Goal: Register for event/course

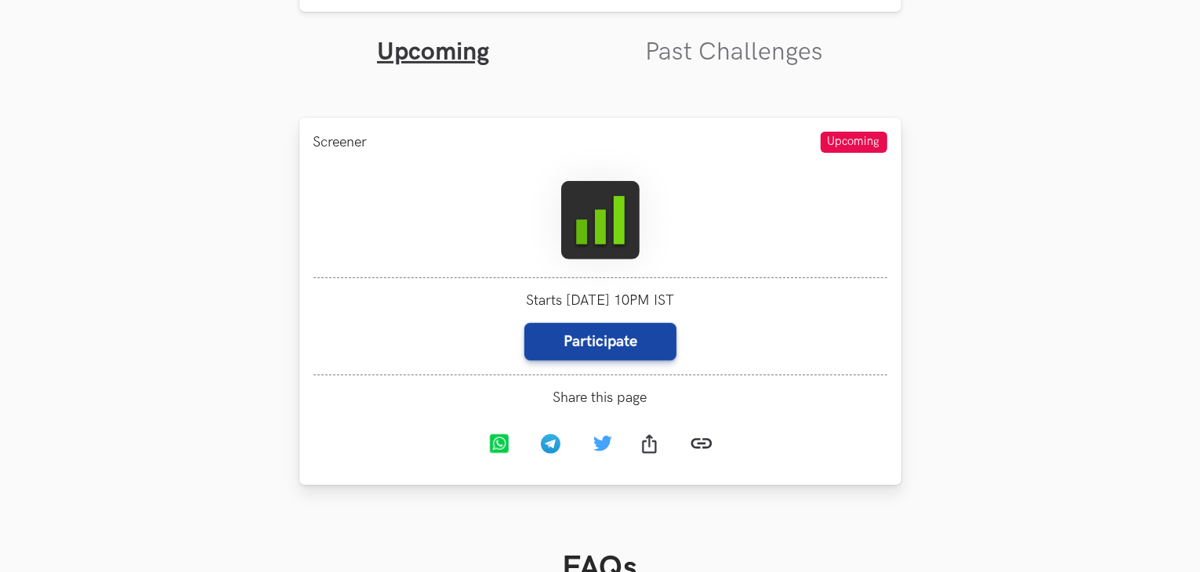
scroll to position [627, 0]
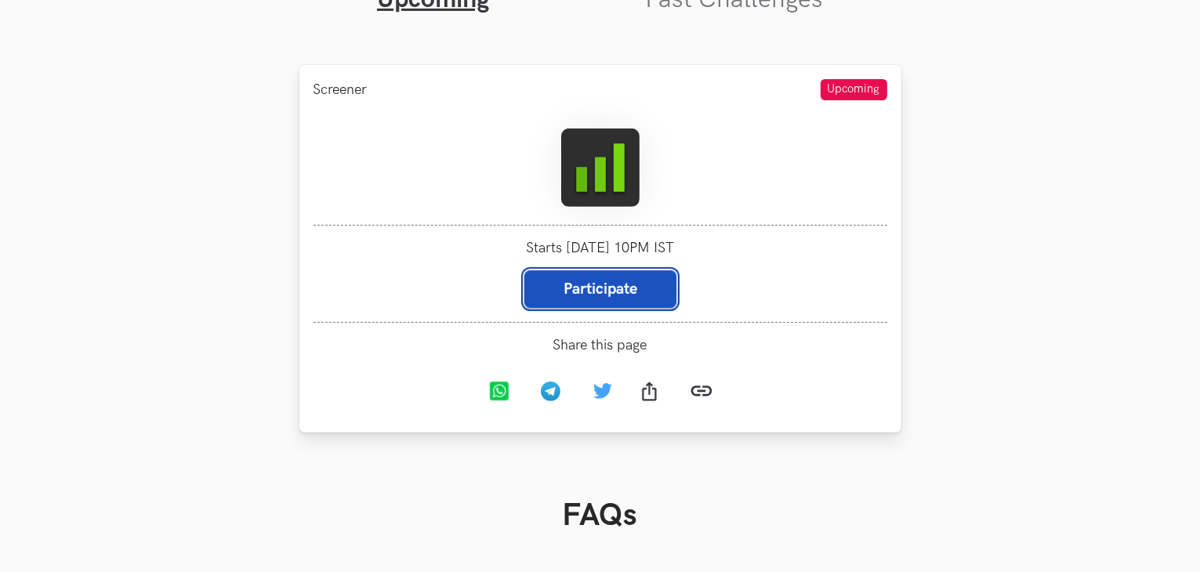
click at [614, 288] on button "Participate" at bounding box center [600, 289] width 152 height 38
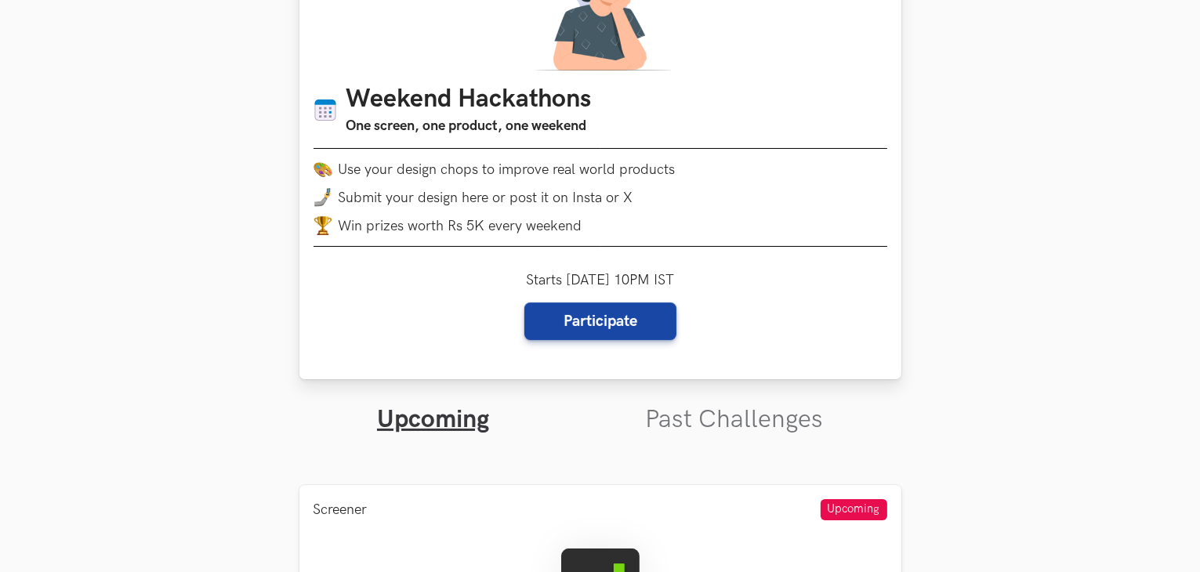
scroll to position [208, 0]
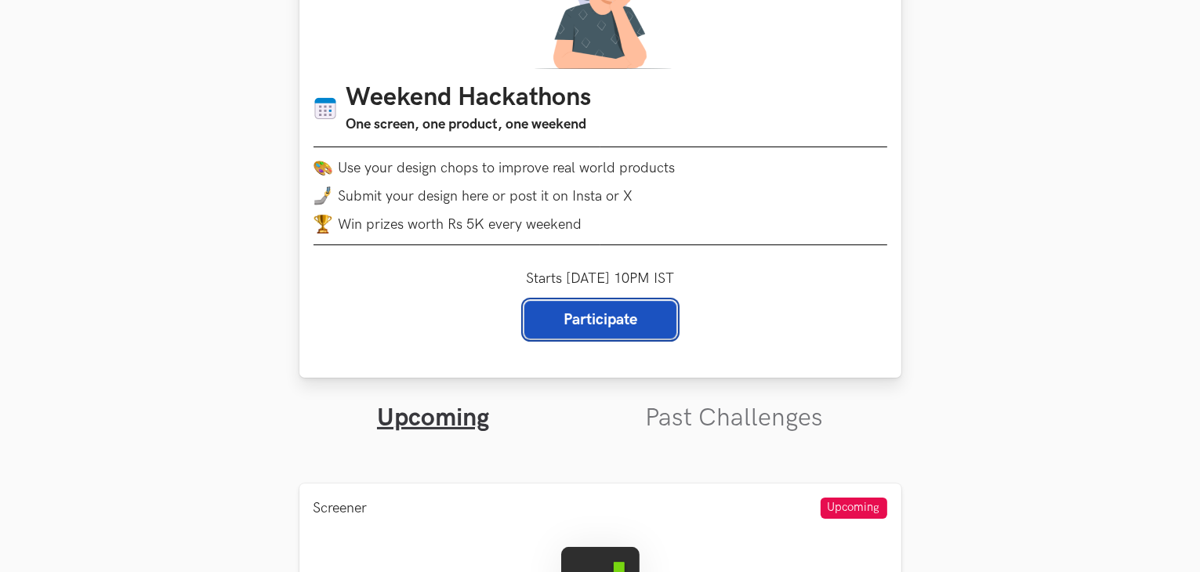
click at [618, 314] on button "Participate" at bounding box center [600, 320] width 152 height 38
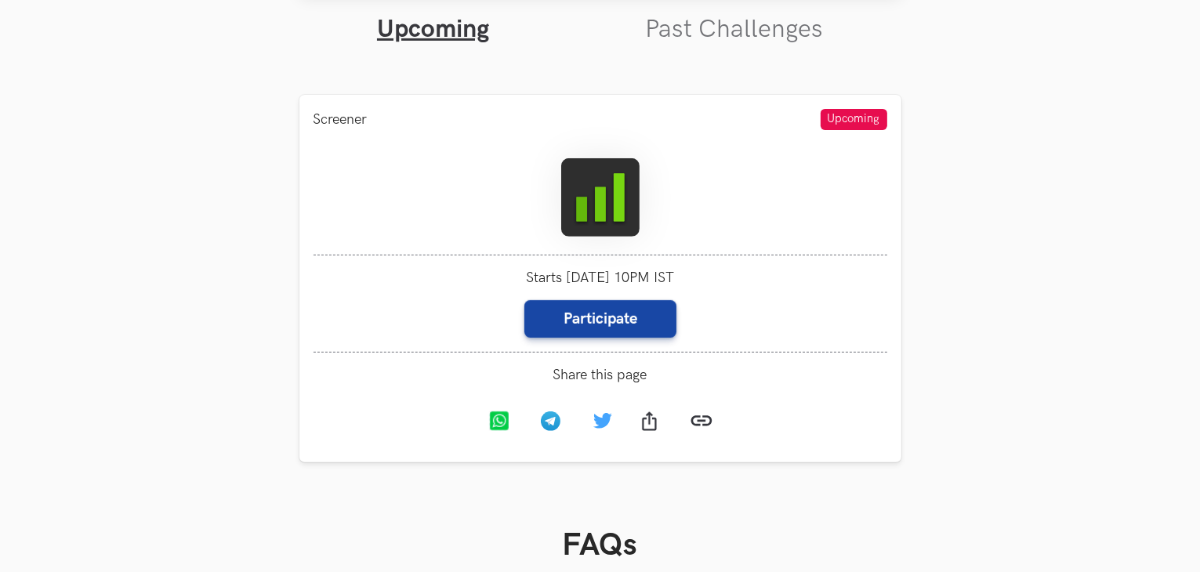
scroll to position [627, 0]
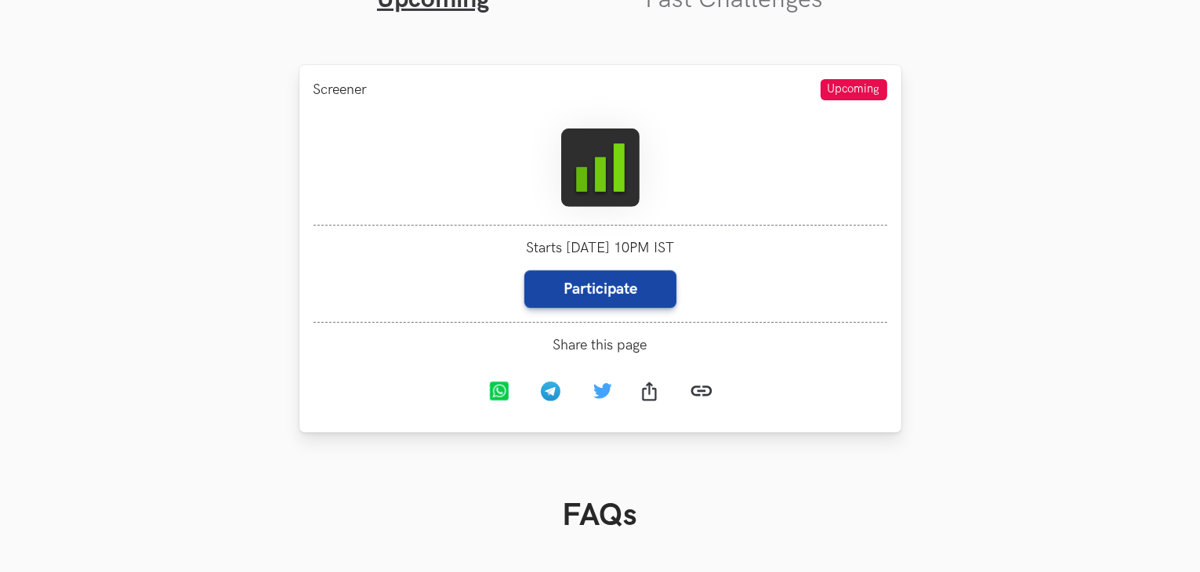
click at [608, 161] on img at bounding box center [600, 168] width 78 height 78
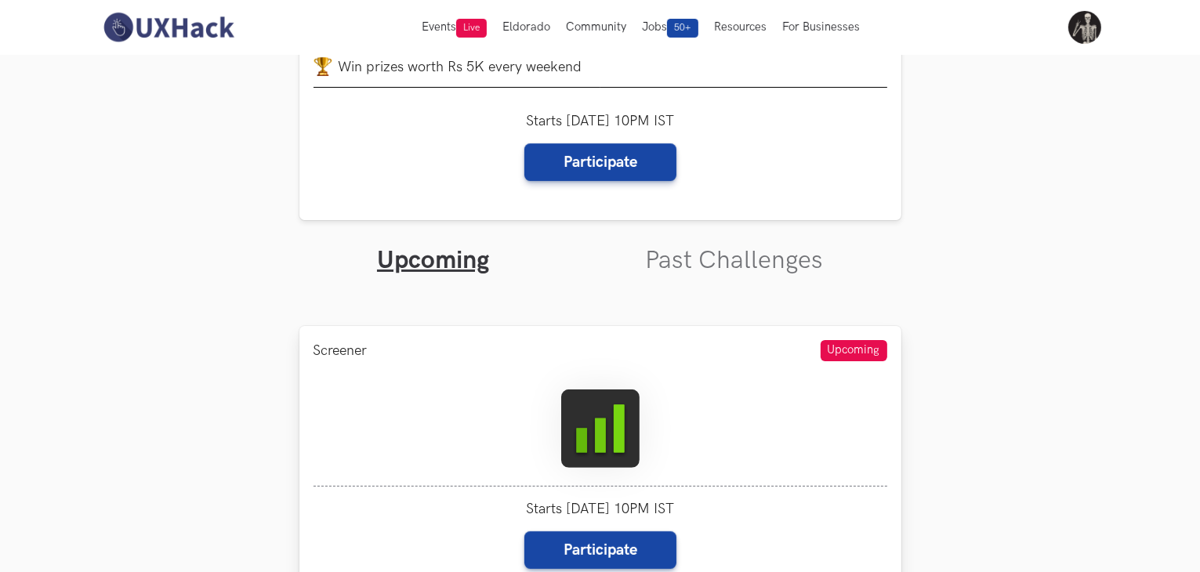
scroll to position [365, 0]
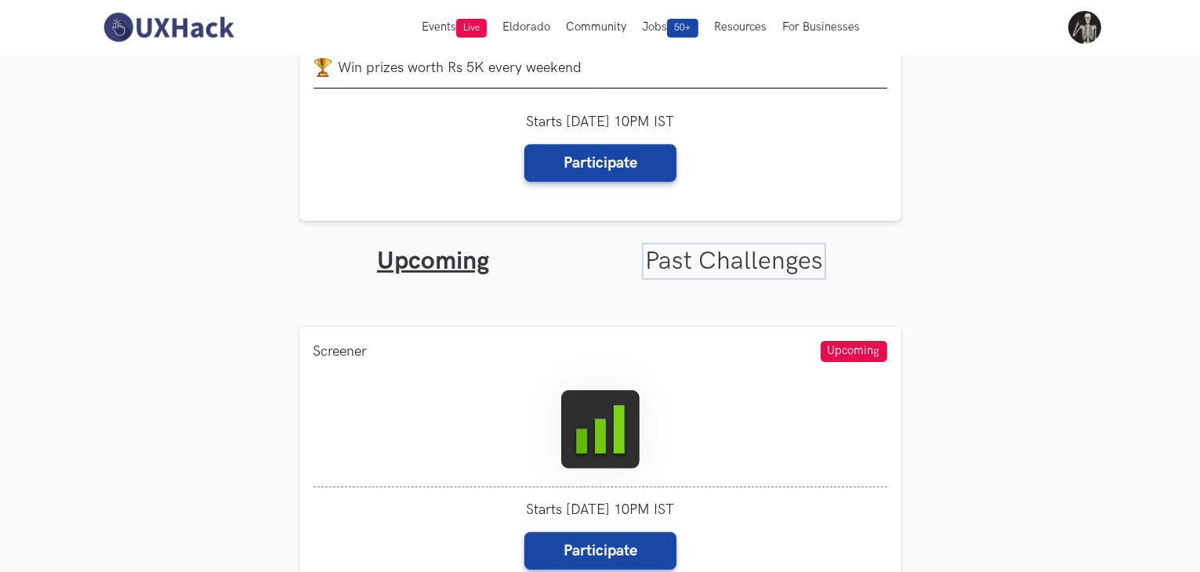
click at [740, 254] on link "Past Challenges" at bounding box center [734, 261] width 178 height 31
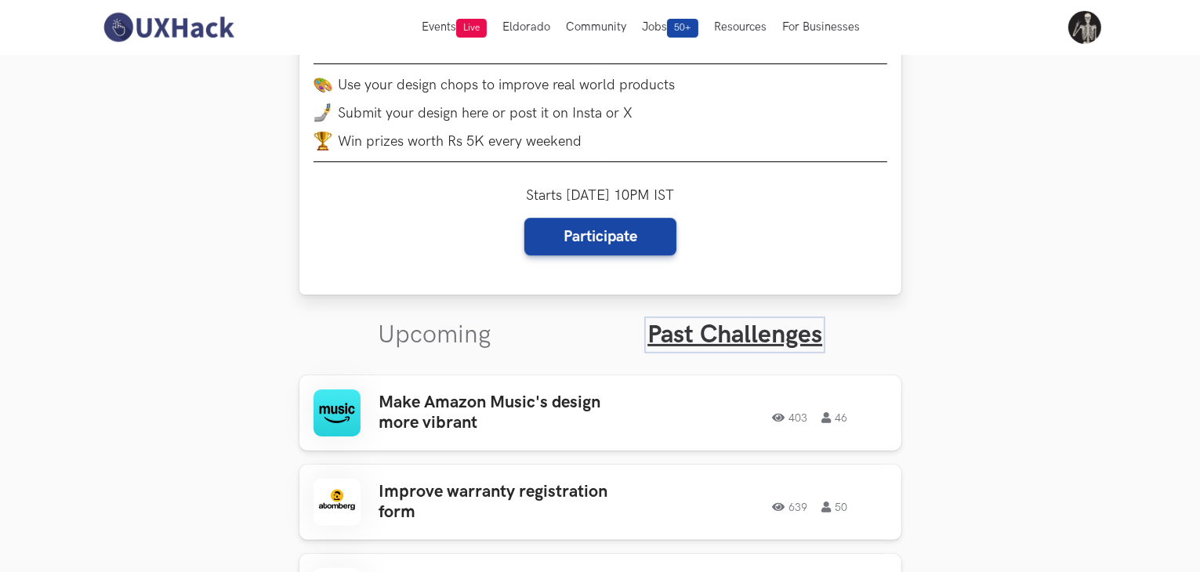
scroll to position [261, 0]
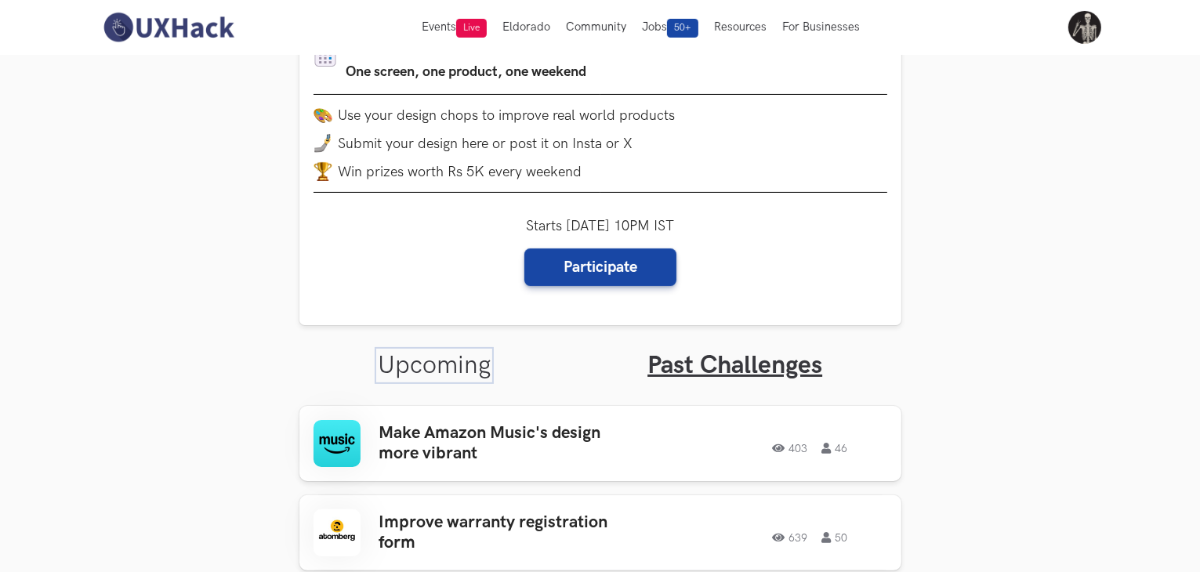
click at [455, 352] on link "Upcoming" at bounding box center [434, 365] width 113 height 31
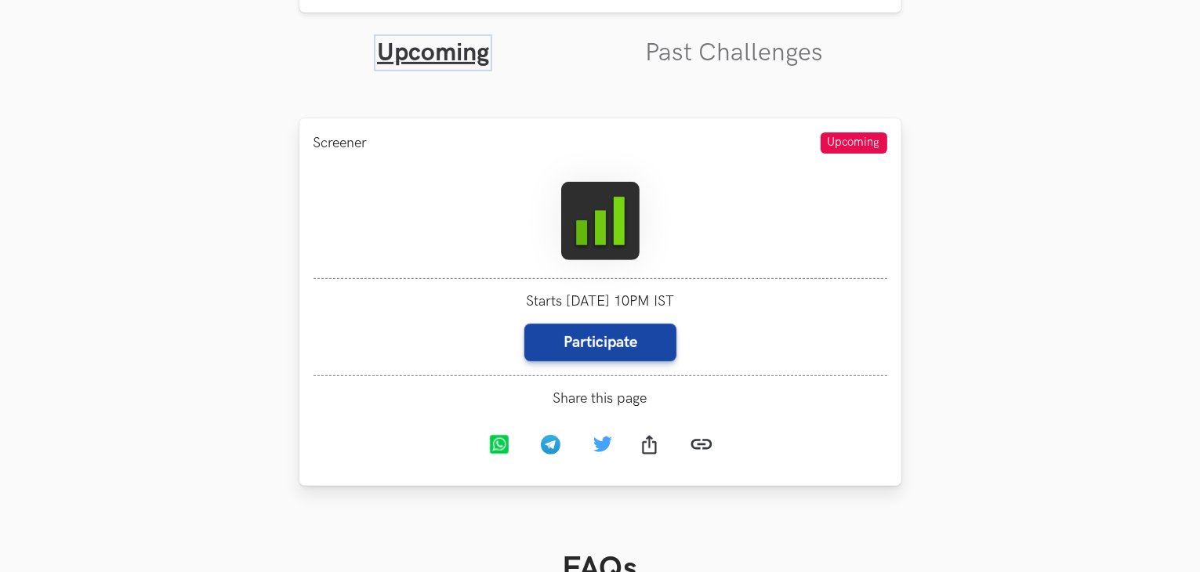
scroll to position [574, 0]
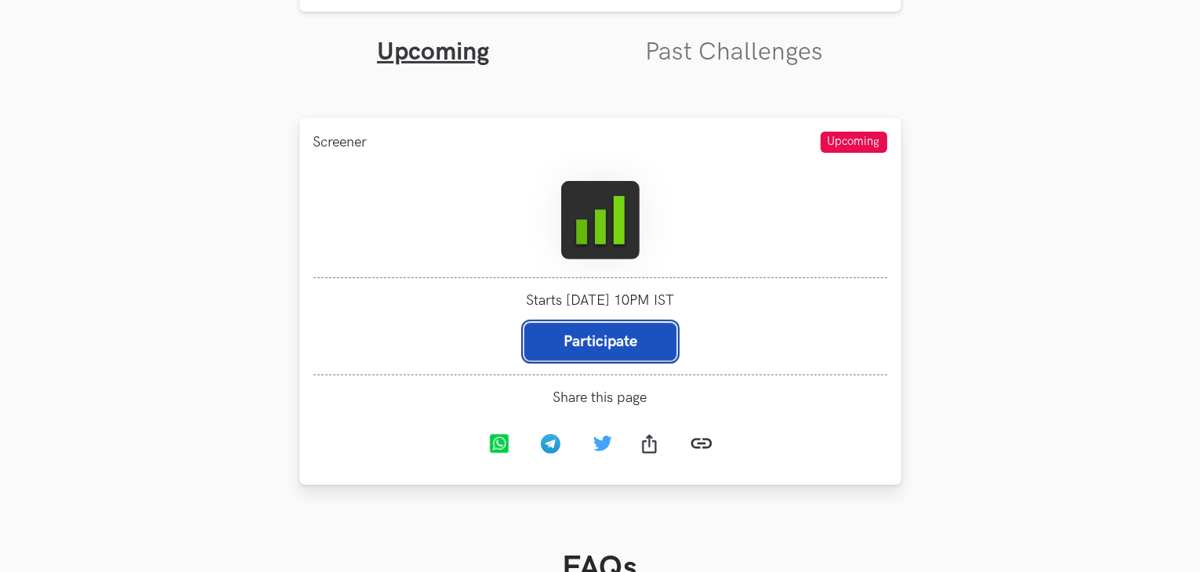
click at [589, 348] on button "Participate" at bounding box center [600, 342] width 152 height 38
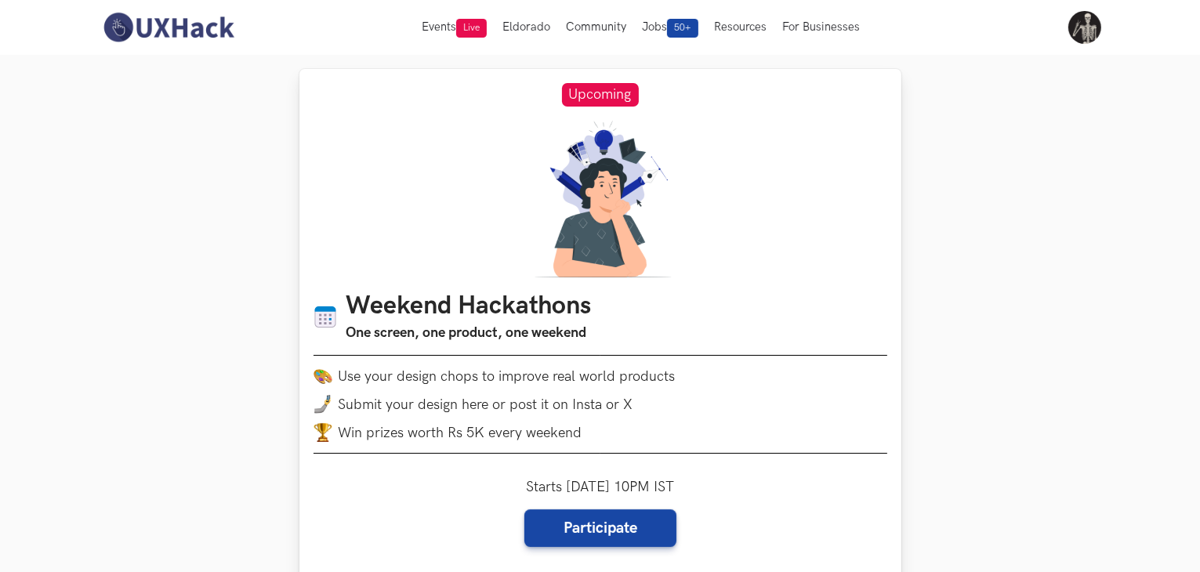
click at [610, 87] on span "Upcoming" at bounding box center [600, 95] width 77 height 24
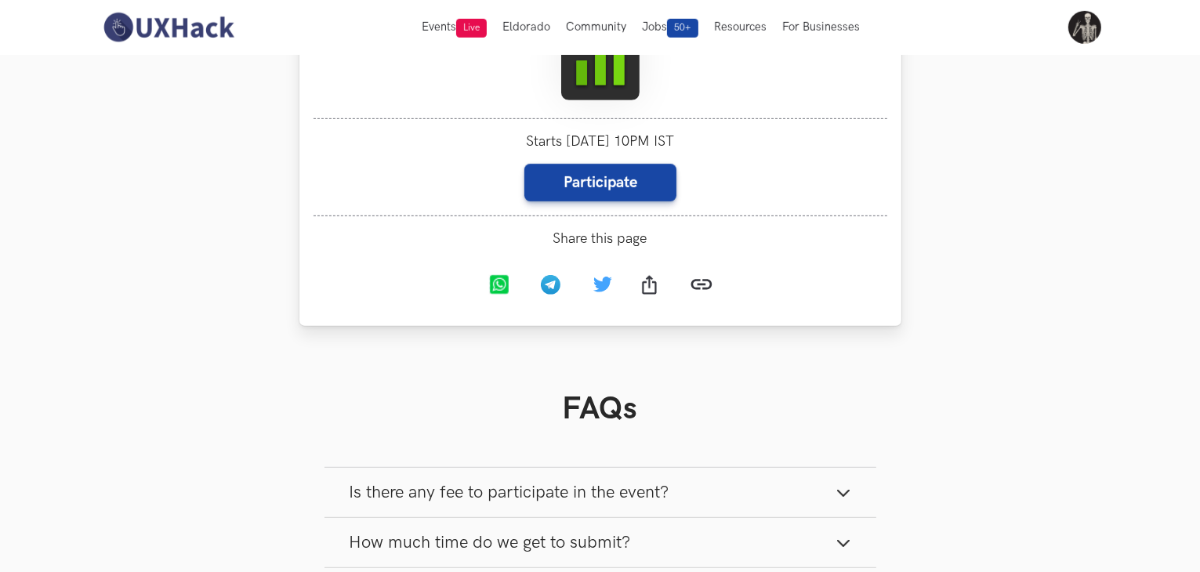
scroll to position [731, 0]
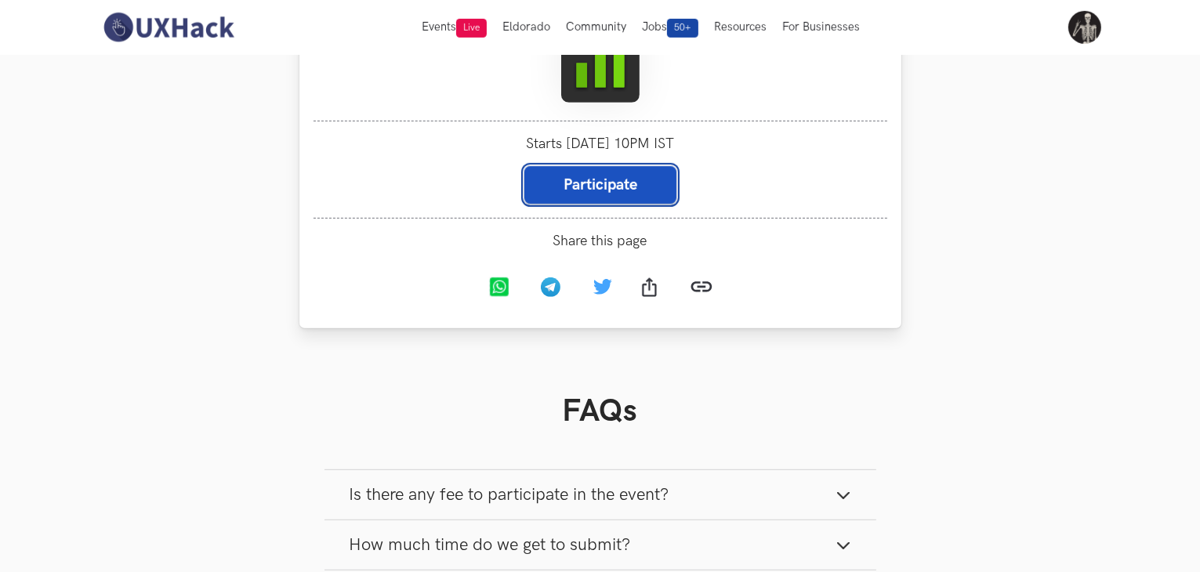
click at [596, 171] on button "Participate" at bounding box center [600, 185] width 152 height 38
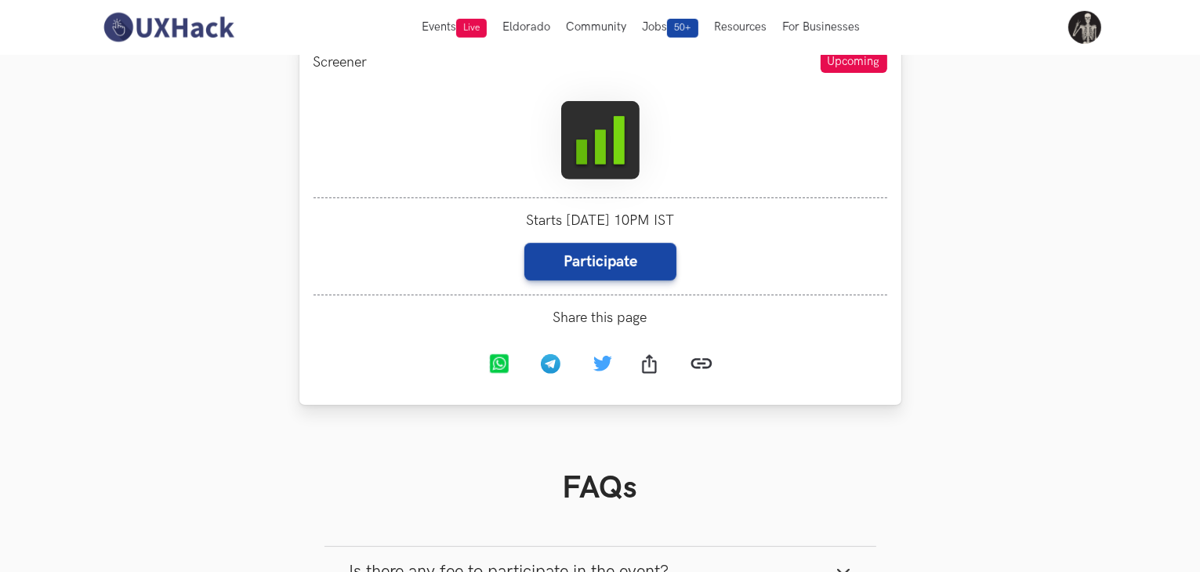
scroll to position [649, 0]
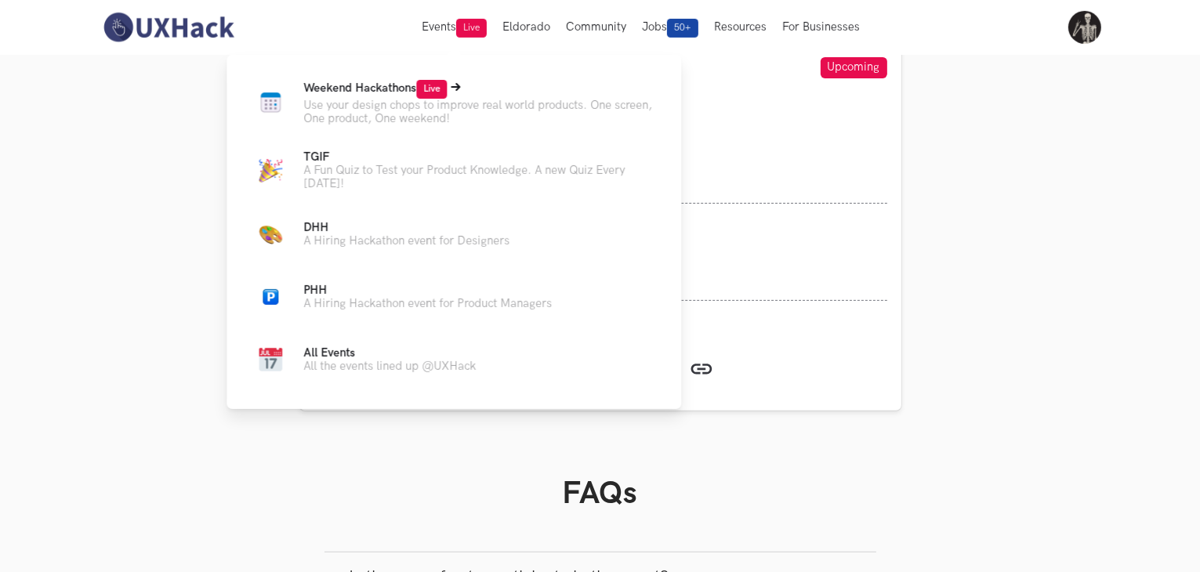
click at [405, 92] on span "Weekend Hackathons Live" at bounding box center [374, 88] width 143 height 13
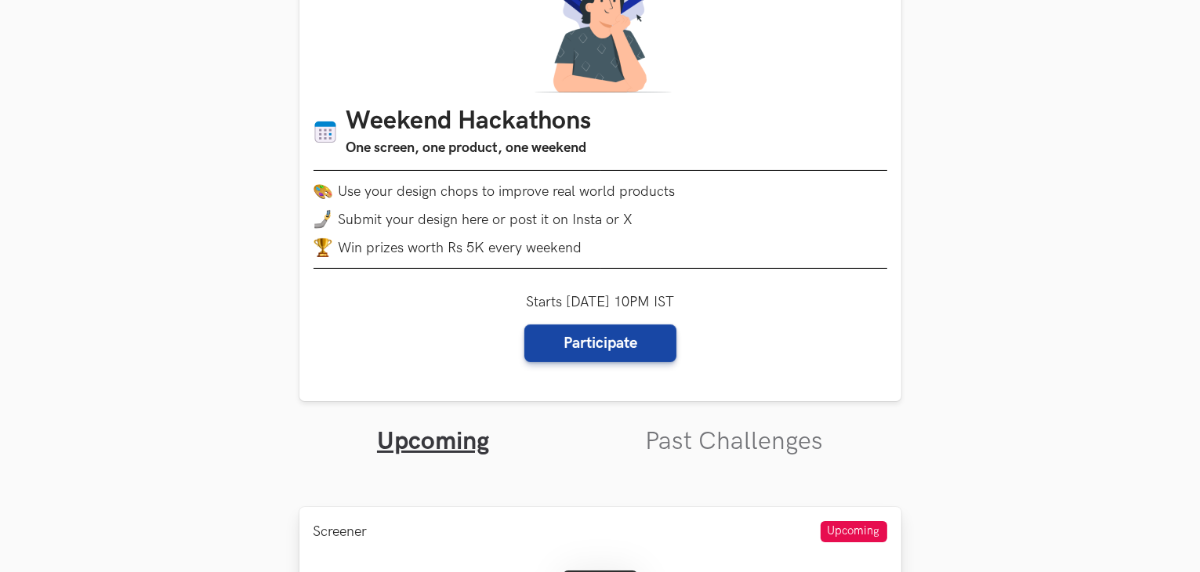
scroll to position [365, 0]
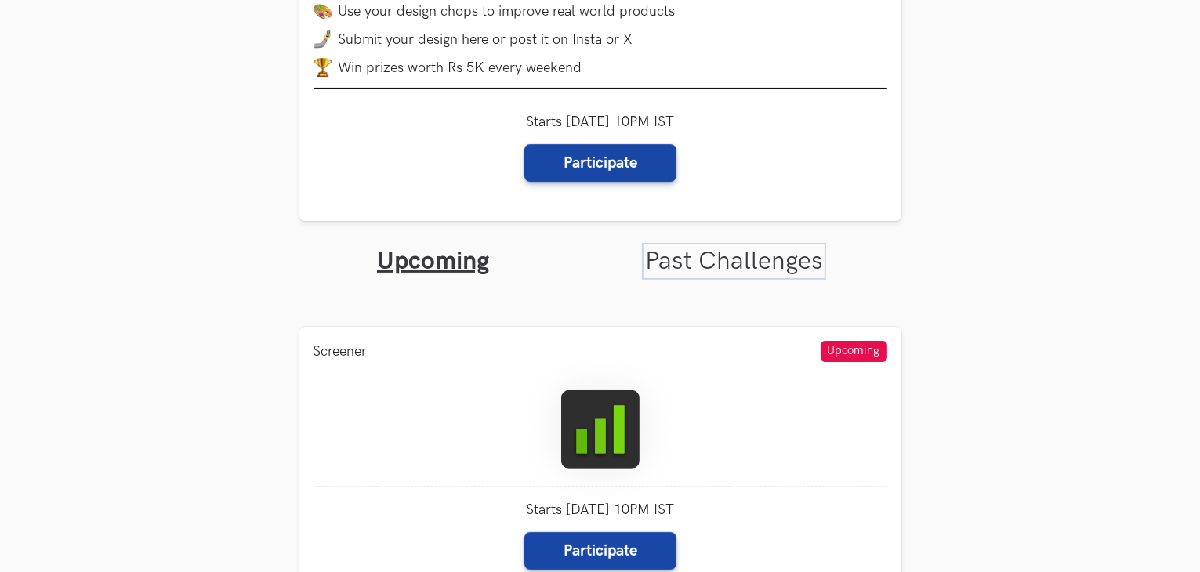
click at [692, 273] on link "Past Challenges" at bounding box center [734, 261] width 178 height 31
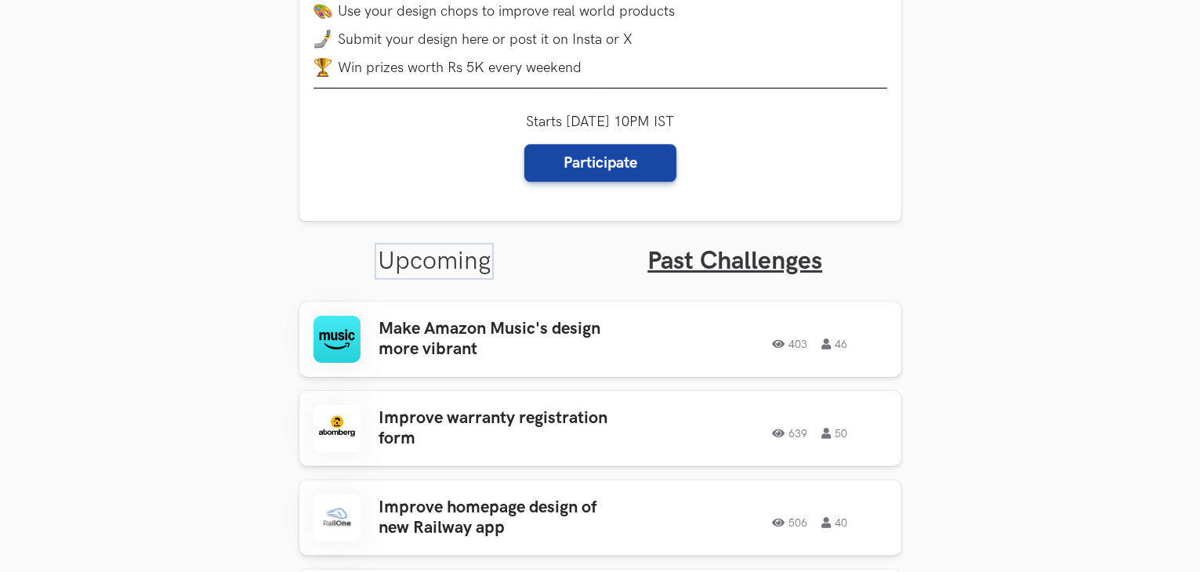
click at [480, 260] on link "Upcoming" at bounding box center [434, 261] width 113 height 31
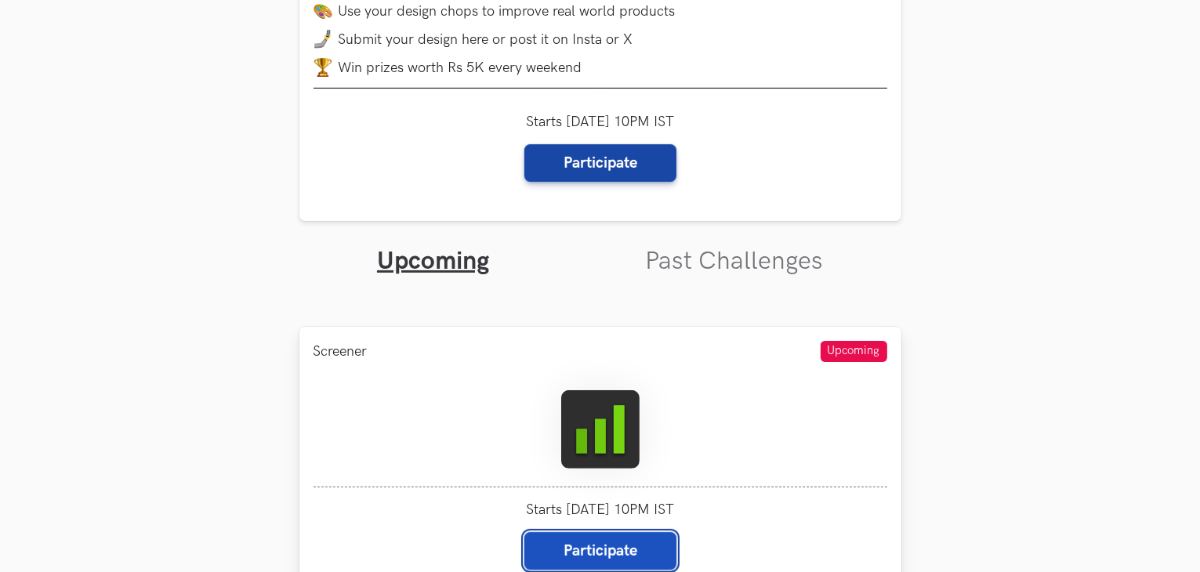
click at [589, 546] on button "Participate" at bounding box center [600, 551] width 152 height 38
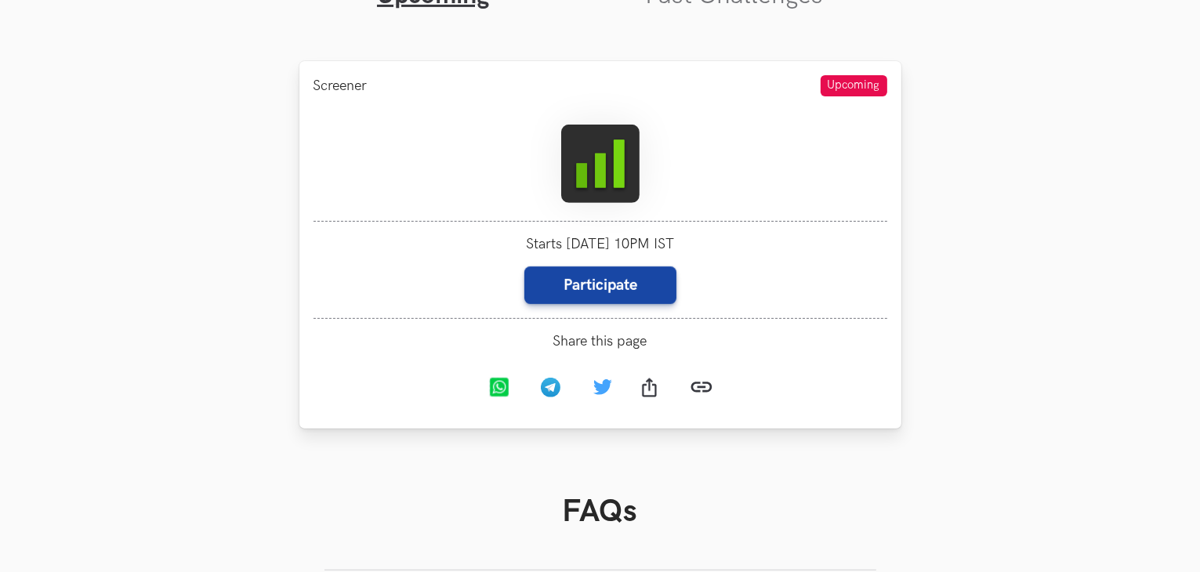
scroll to position [642, 0]
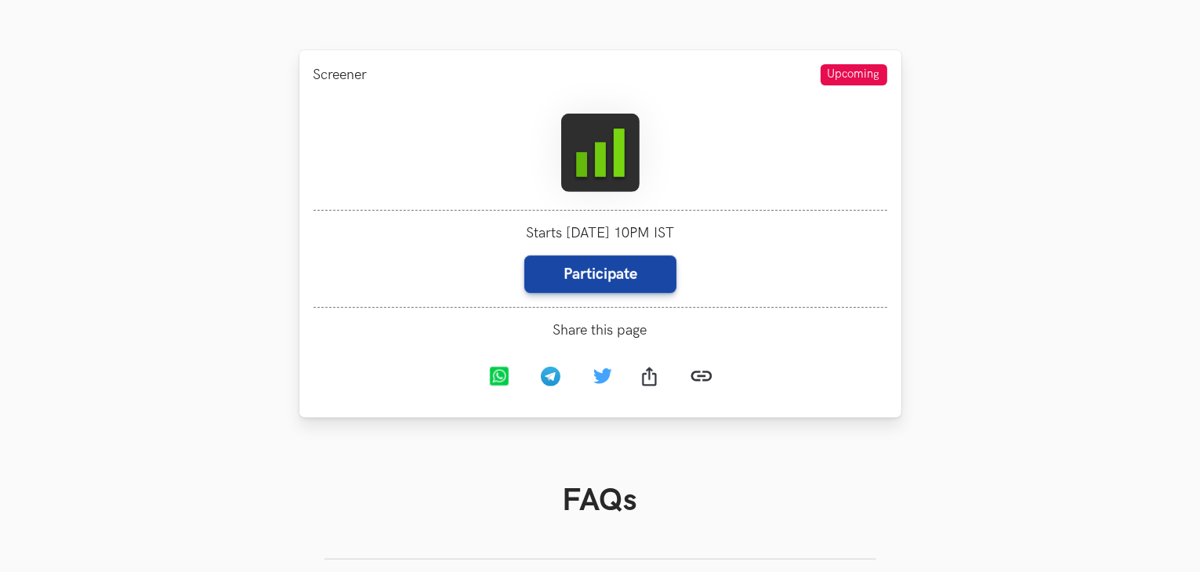
drag, startPoint x: 618, startPoint y: 277, endPoint x: 505, endPoint y: 350, distance: 134.3
click at [505, 350] on div "Share this page Copied https://uxhack.co/weekend-hackathons/" at bounding box center [600, 363] width 574 height 82
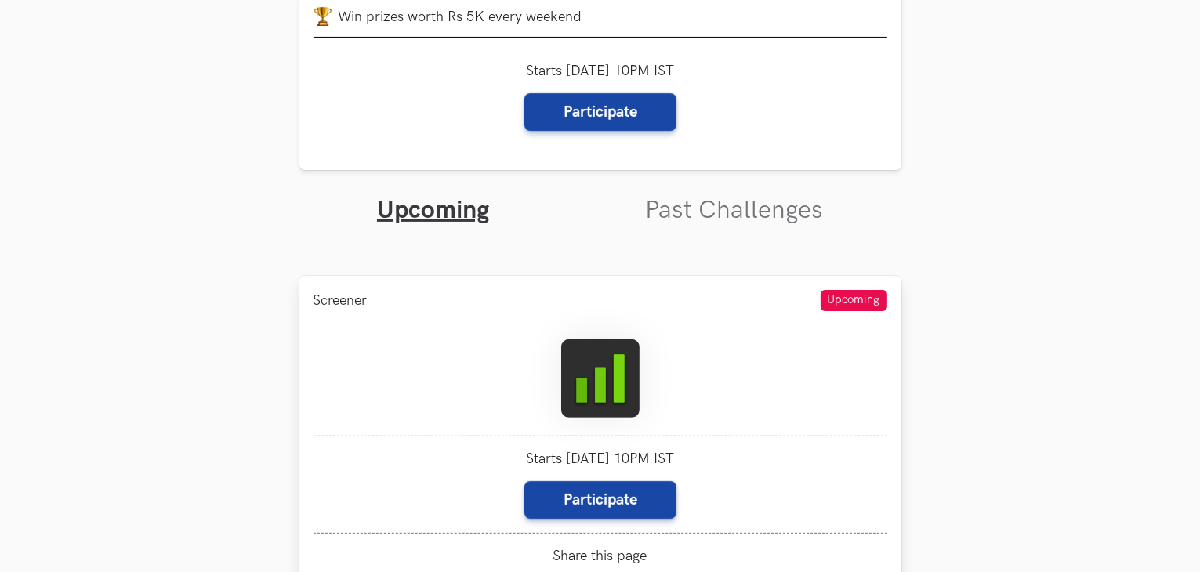
scroll to position [418, 0]
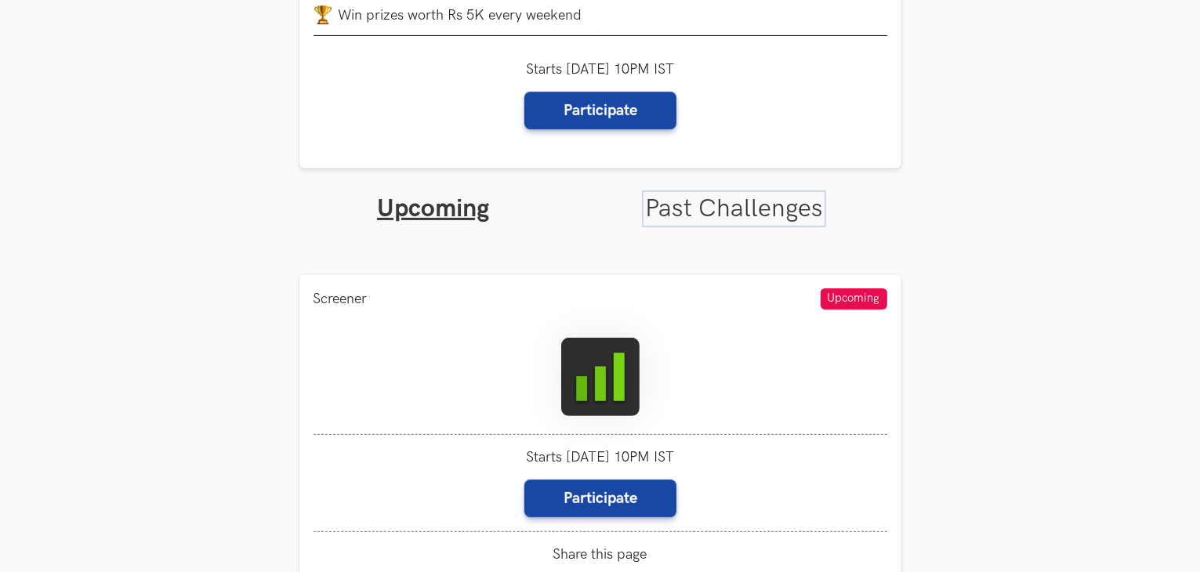
click at [753, 208] on link "Past Challenges" at bounding box center [734, 209] width 178 height 31
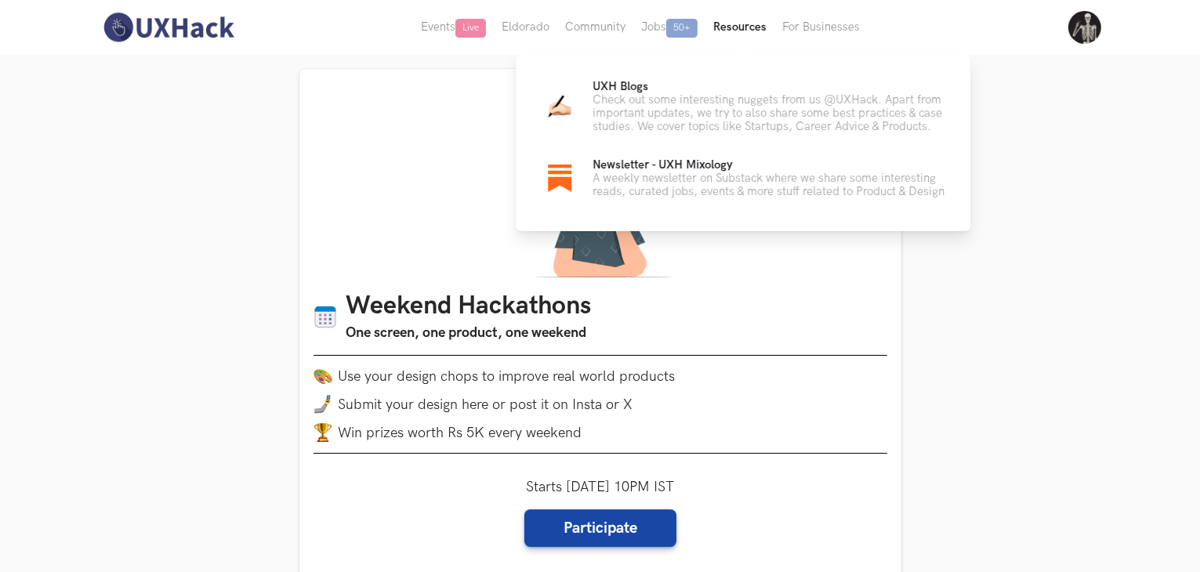
click at [748, 26] on button "Resources" at bounding box center [739, 27] width 69 height 55
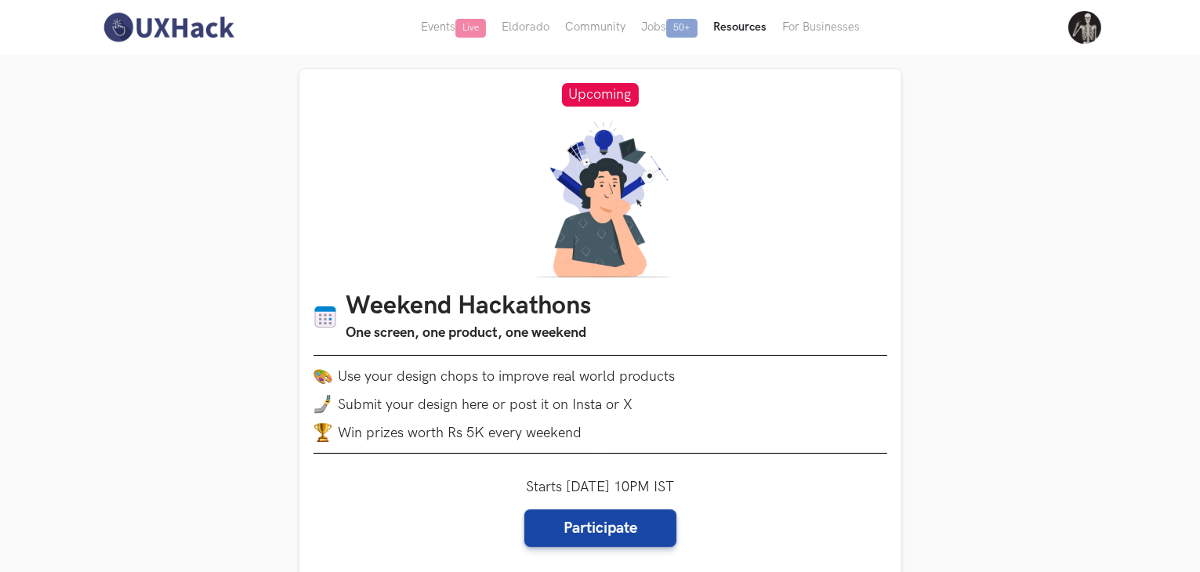
click at [748, 26] on button "Resources" at bounding box center [739, 27] width 69 height 55
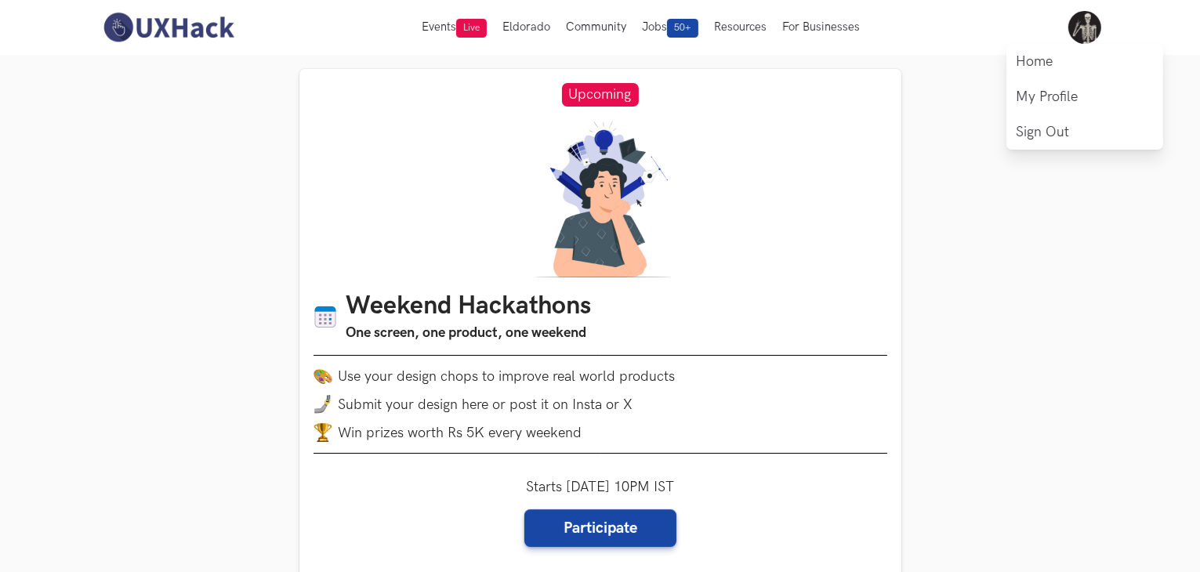
click at [1091, 24] on img at bounding box center [1084, 27] width 33 height 33
click at [1052, 96] on link "My Profile" at bounding box center [1084, 96] width 157 height 35
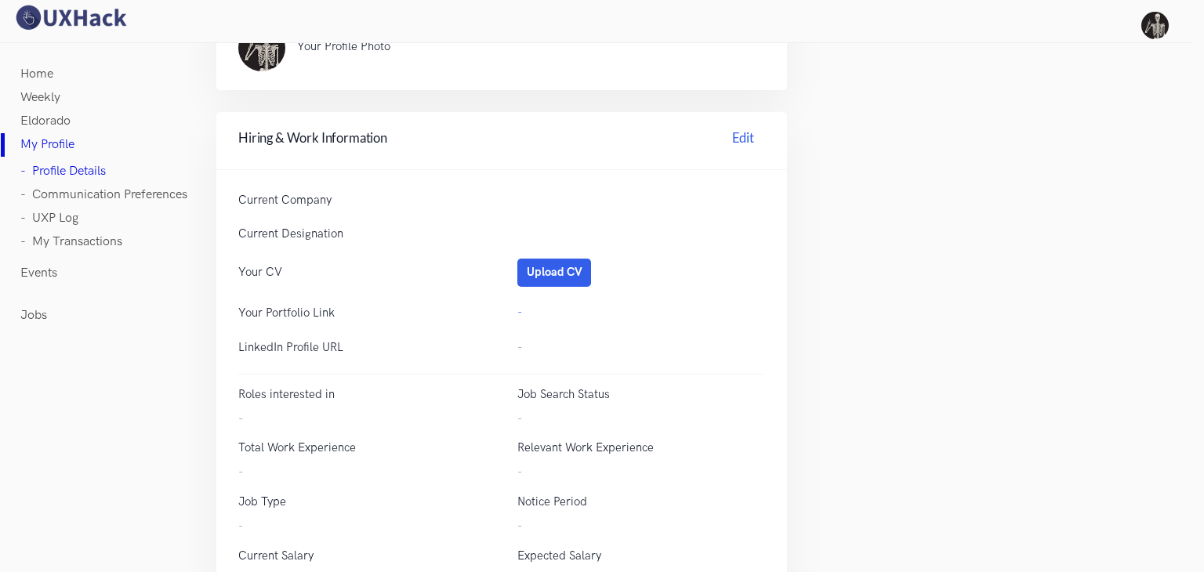
scroll to position [543, 0]
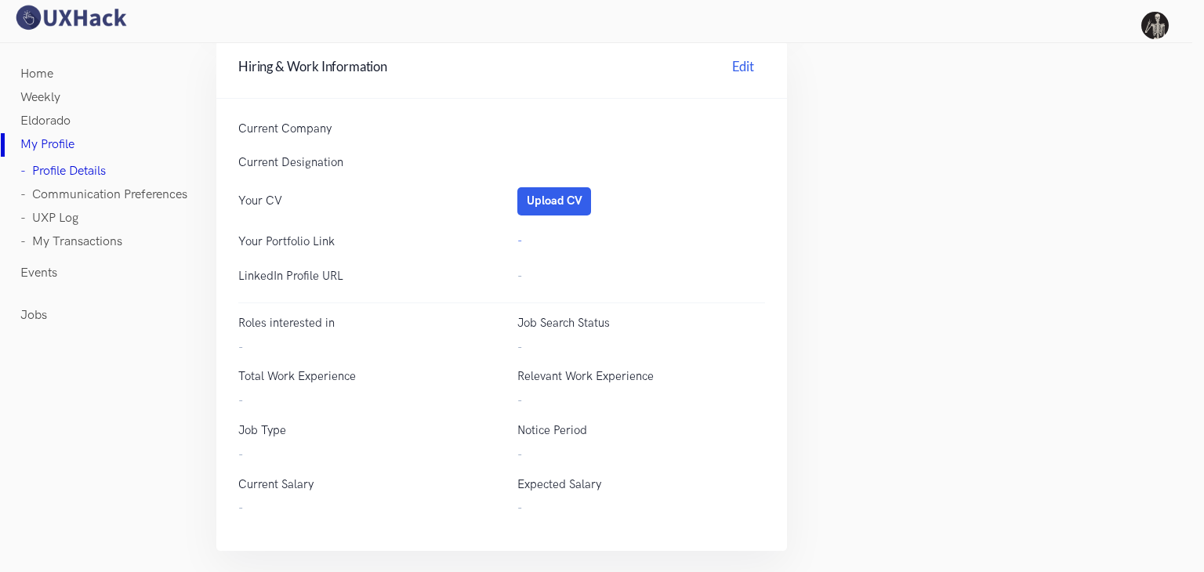
click at [64, 214] on link "- UXP Log" at bounding box center [49, 219] width 58 height 24
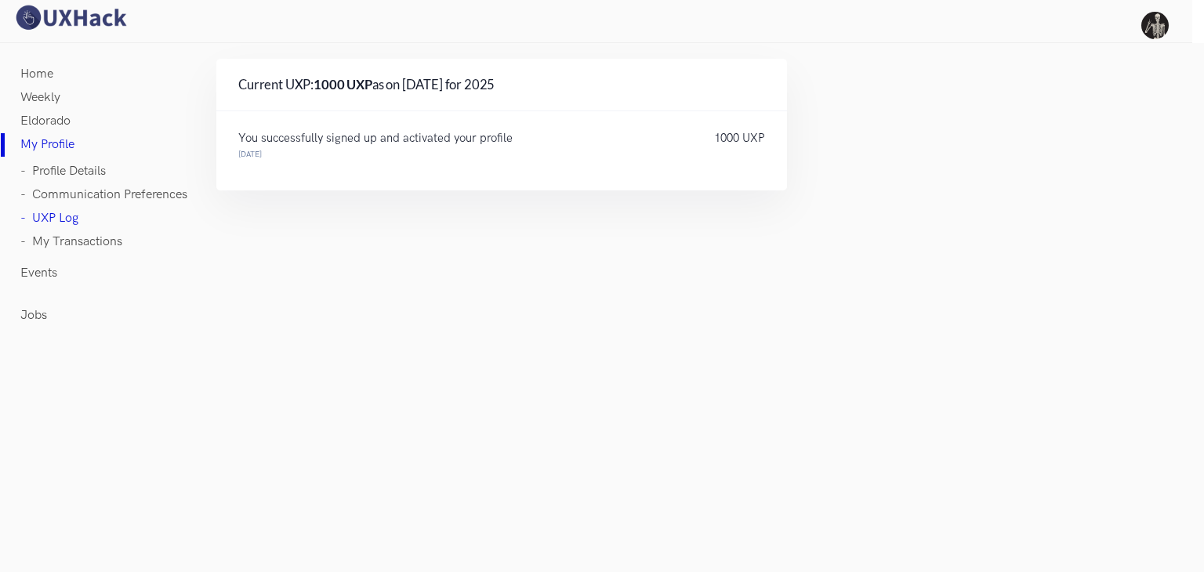
click at [42, 96] on link "Weekly" at bounding box center [40, 98] width 40 height 24
click at [56, 124] on link "Eldorado" at bounding box center [45, 122] width 50 height 24
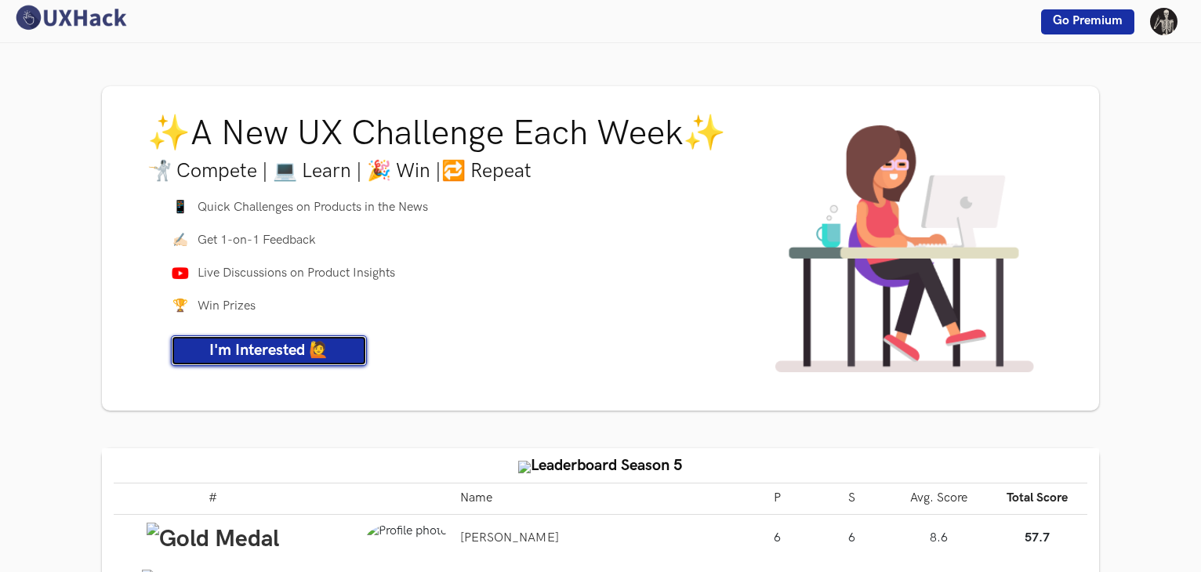
click at [275, 347] on span "I'm Interested 🙋" at bounding box center [268, 350] width 119 height 19
click at [42, 11] on img at bounding box center [71, 17] width 118 height 27
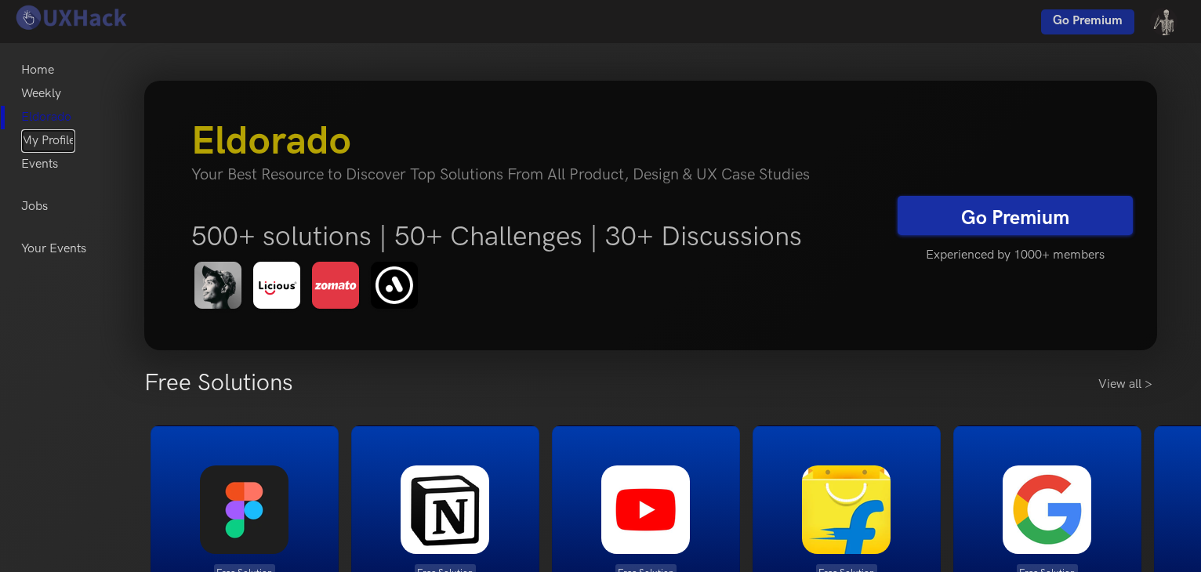
click at [53, 137] on link "My Profile" at bounding box center [48, 141] width 54 height 24
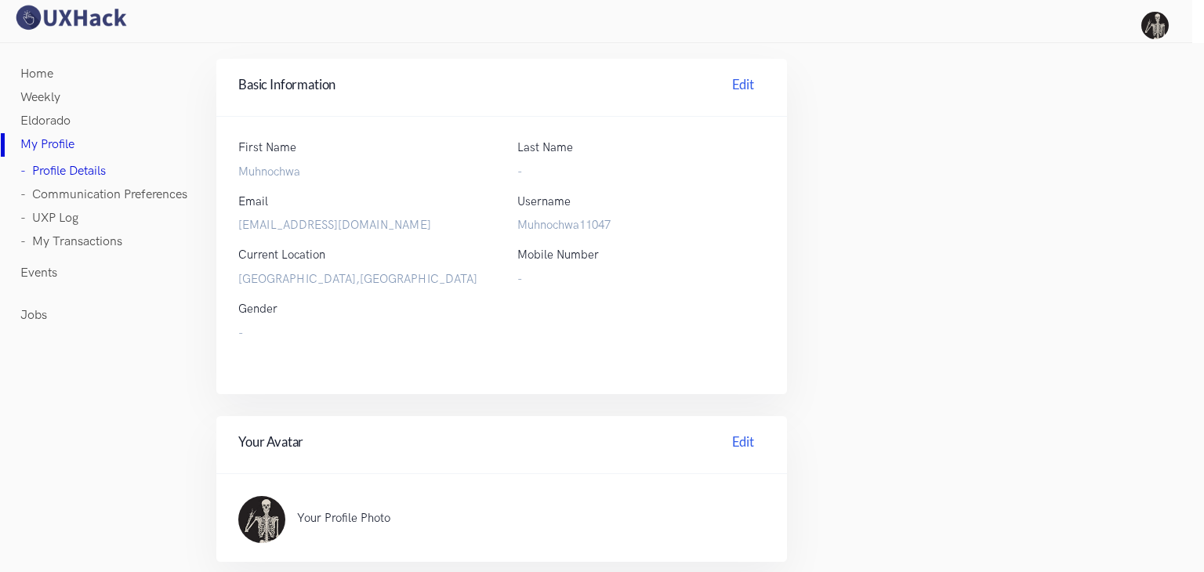
click at [58, 240] on link "- My Transactions" at bounding box center [71, 242] width 102 height 24
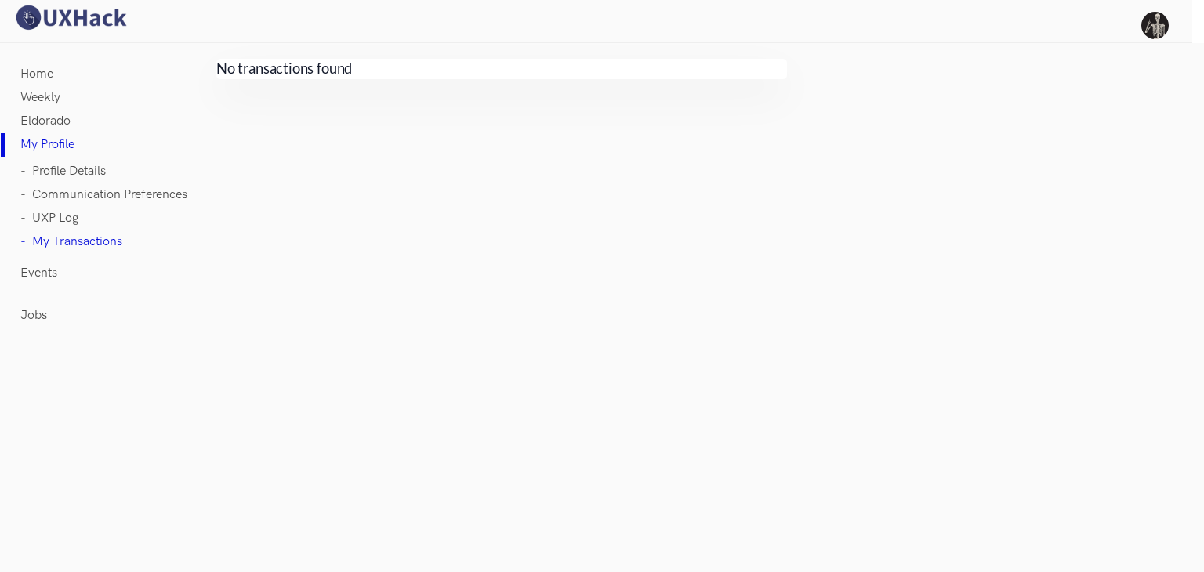
click at [62, 217] on link "- UXP Log" at bounding box center [49, 219] width 58 height 24
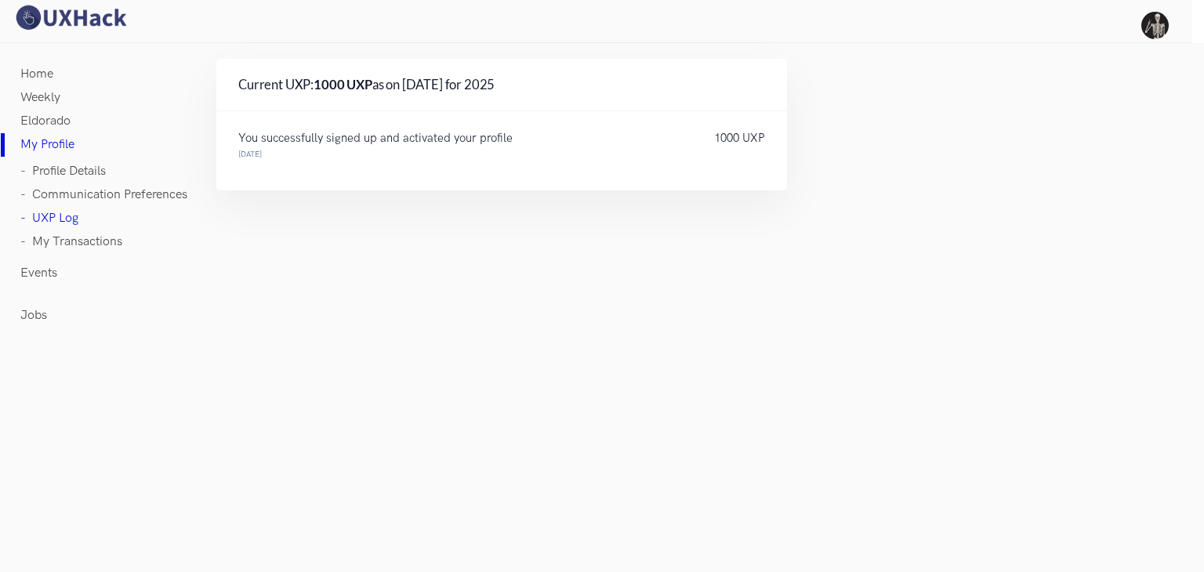
click at [62, 192] on link "- Communication Preferences" at bounding box center [103, 195] width 167 height 24
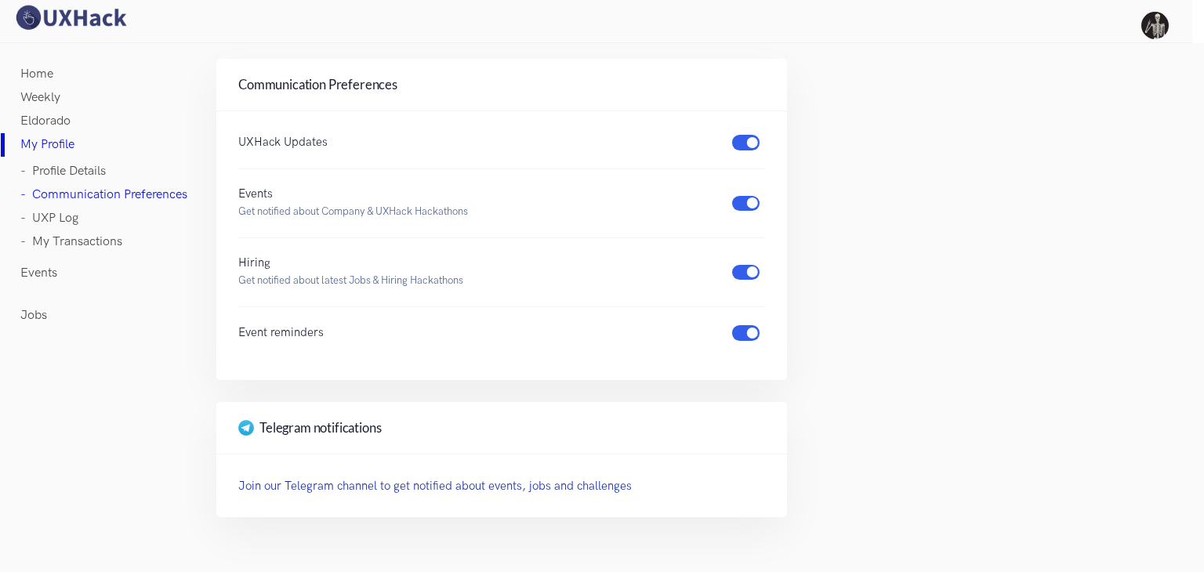
click at [61, 170] on link "- Profile Details" at bounding box center [62, 172] width 85 height 24
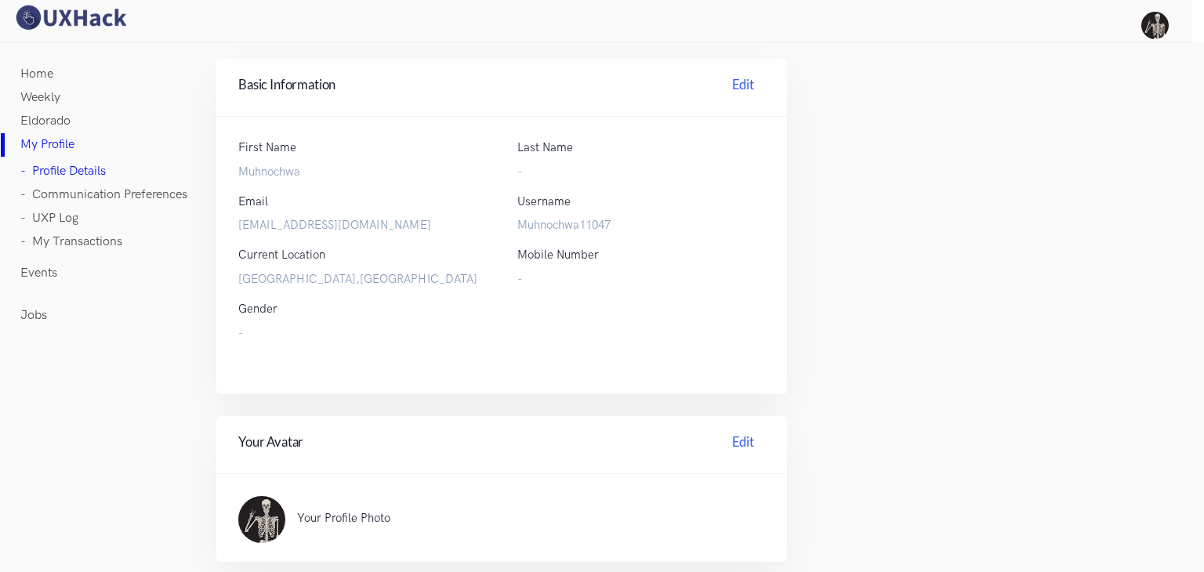
click at [38, 101] on link "Weekly" at bounding box center [40, 98] width 40 height 24
click at [35, 74] on link "Home" at bounding box center [36, 75] width 33 height 24
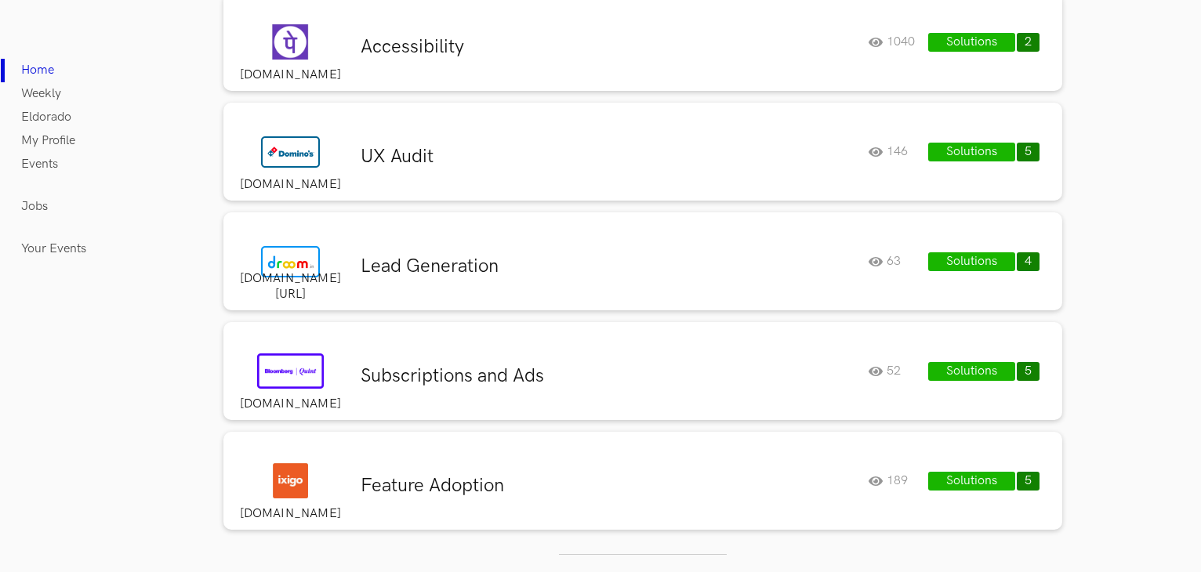
scroll to position [7090, 0]
